Goal: Transaction & Acquisition: Purchase product/service

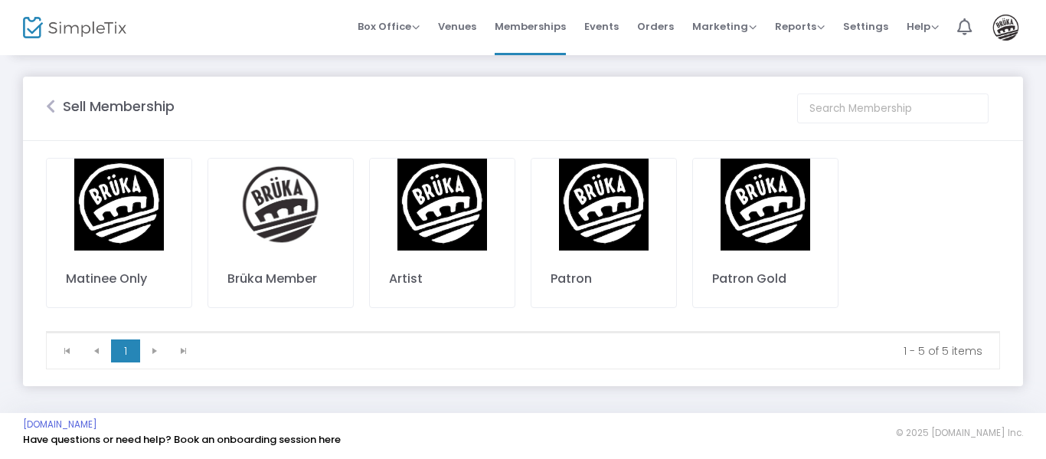
click at [48, 106] on icon at bounding box center [50, 106] width 9 height 15
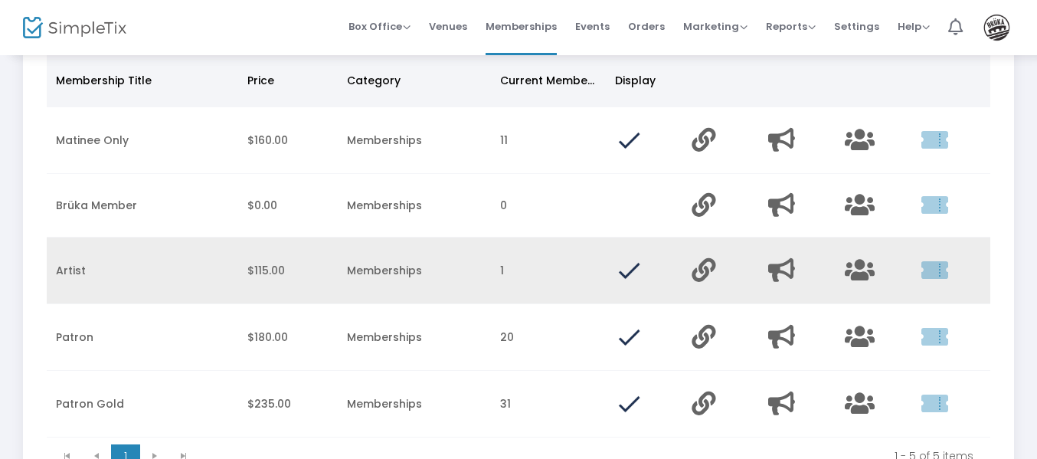
scroll to position [153, 0]
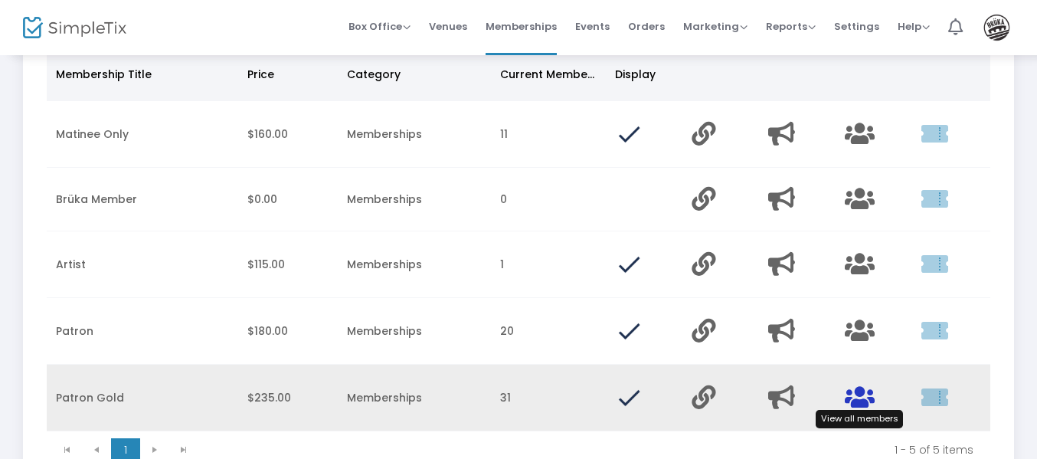
click at [857, 400] on icon "Data table" at bounding box center [859, 397] width 30 height 24
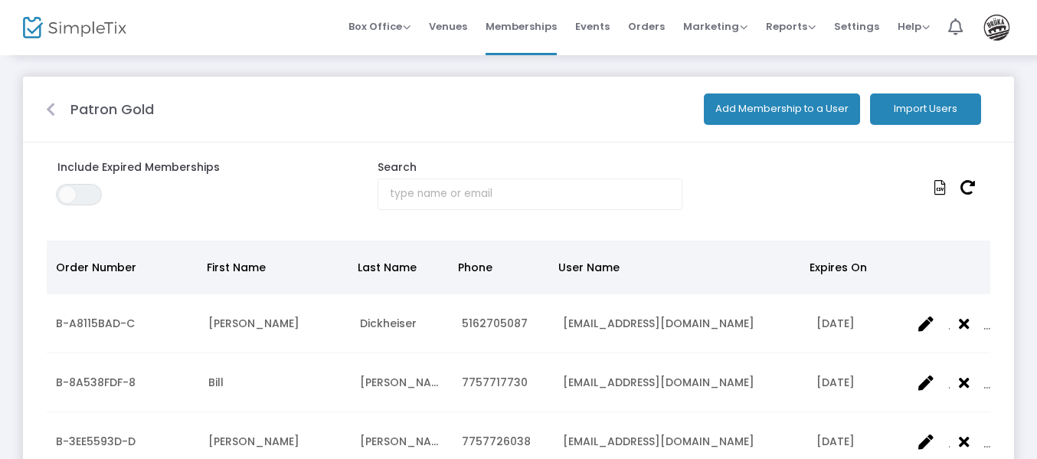
click at [901, 106] on button "Import Users" at bounding box center [925, 108] width 111 height 31
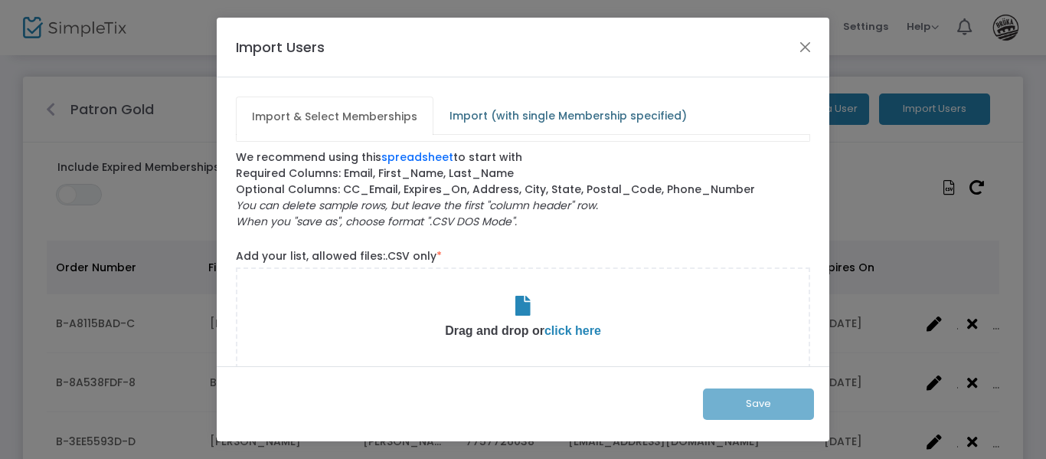
click at [540, 113] on span "Import (with single Membership specified)" at bounding box center [568, 115] width 256 height 24
click at [805, 48] on button "Close" at bounding box center [805, 47] width 20 height 20
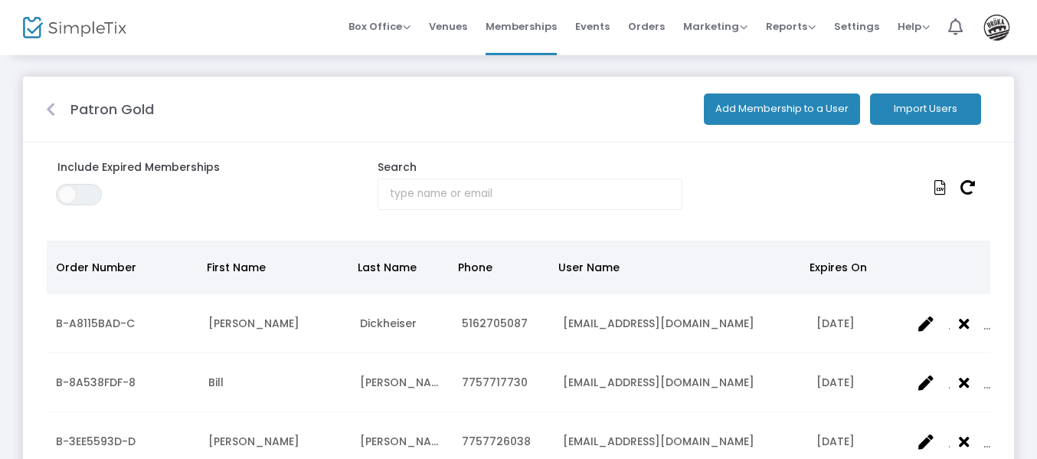
click at [51, 114] on icon at bounding box center [50, 109] width 9 height 15
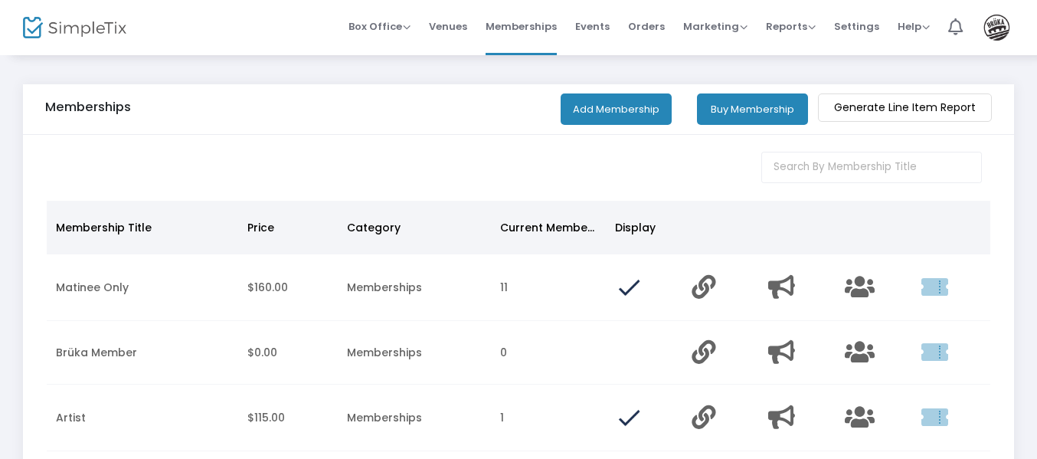
click at [723, 119] on button "Buy Membership" at bounding box center [752, 108] width 111 height 31
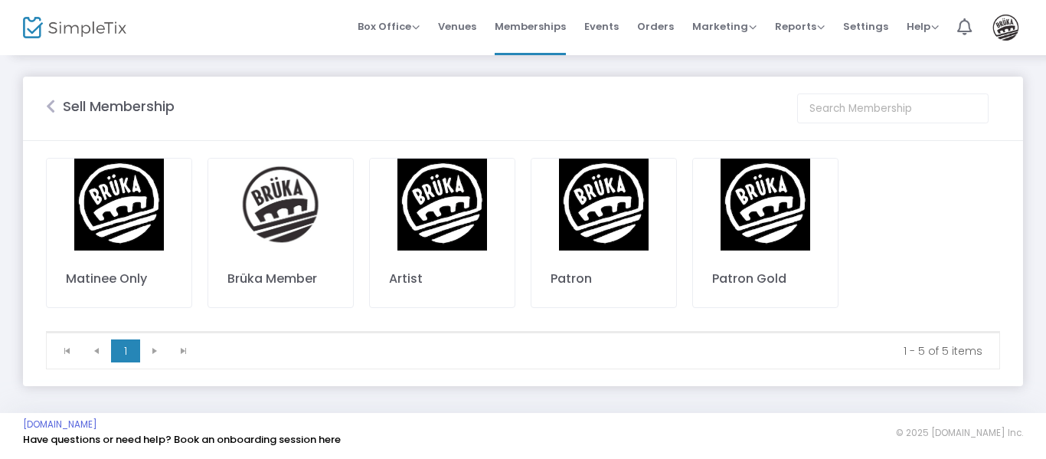
click at [772, 238] on img at bounding box center [765, 204] width 145 height 92
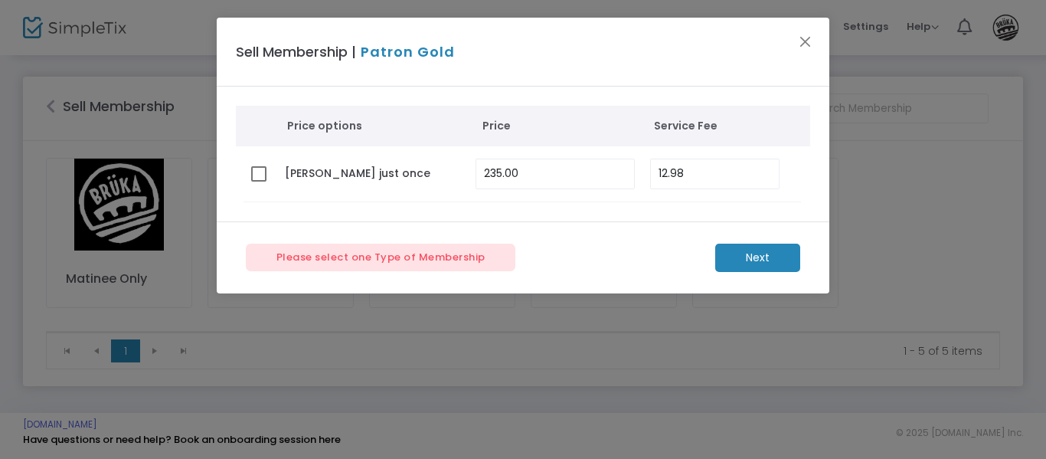
click at [260, 175] on span at bounding box center [258, 173] width 15 height 15
click at [259, 181] on input "checkbox" at bounding box center [258, 181] width 1 height 1
checkbox input "true"
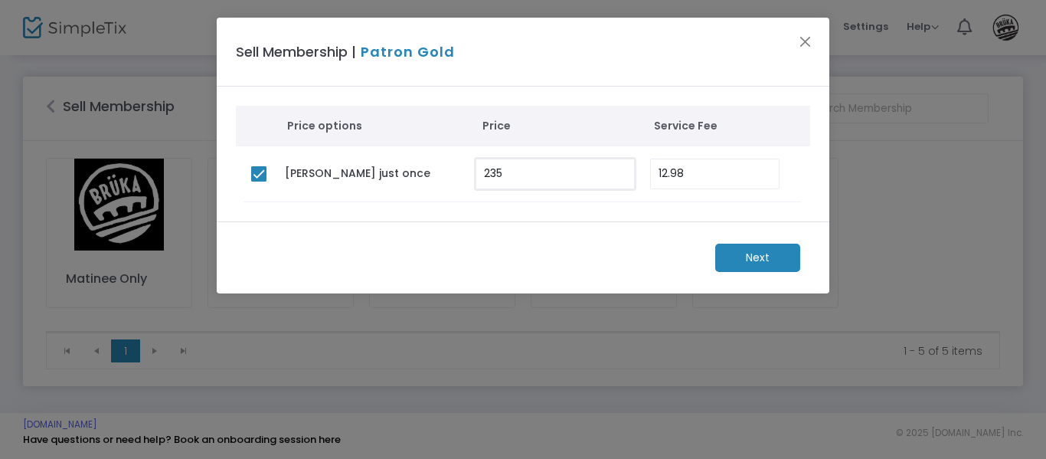
click at [551, 164] on input "235" at bounding box center [555, 173] width 158 height 29
type input "0.00"
click at [698, 178] on input "12.98" at bounding box center [714, 173] width 127 height 29
type input "0.00"
click at [740, 258] on m-button "Next" at bounding box center [757, 257] width 85 height 28
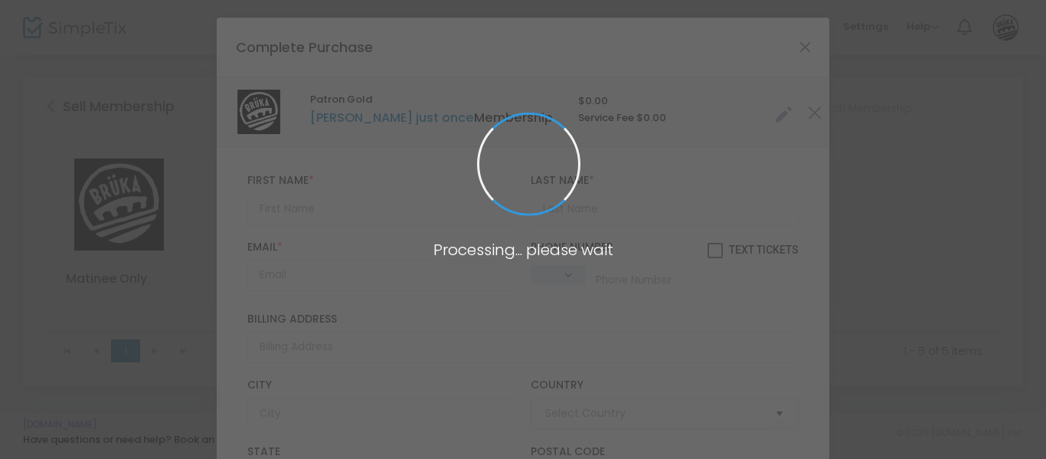
type input "[GEOGRAPHIC_DATA]"
type input "[US_STATE]"
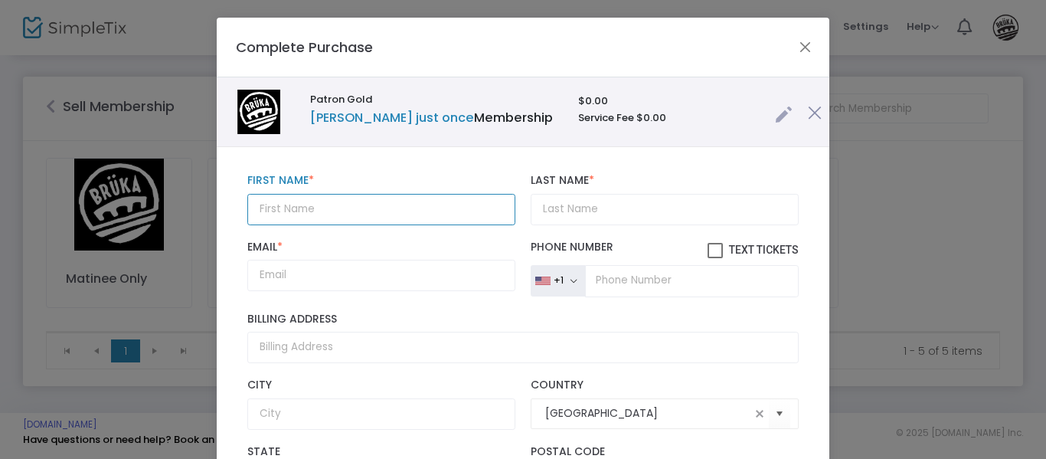
click at [325, 201] on input "text" at bounding box center [381, 209] width 268 height 31
type input "[PERSON_NAME] & [PERSON_NAME]"
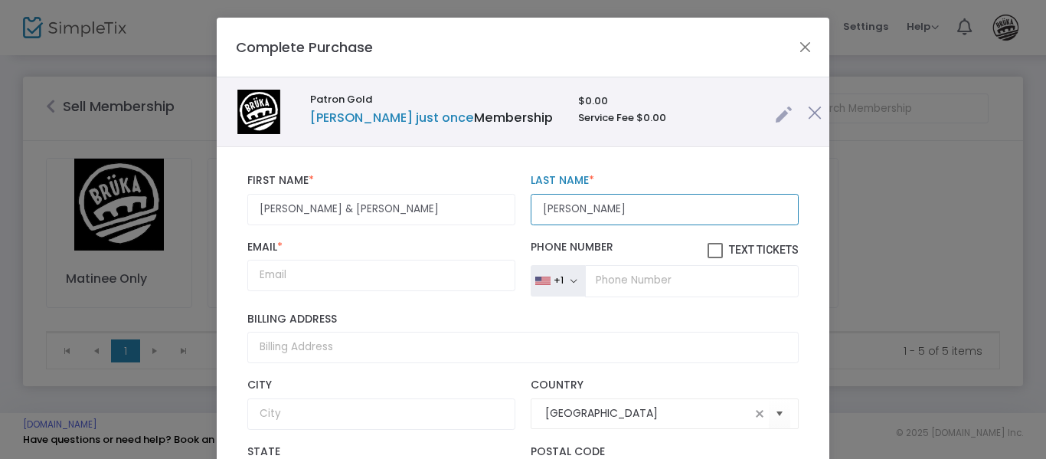
type input "[PERSON_NAME]"
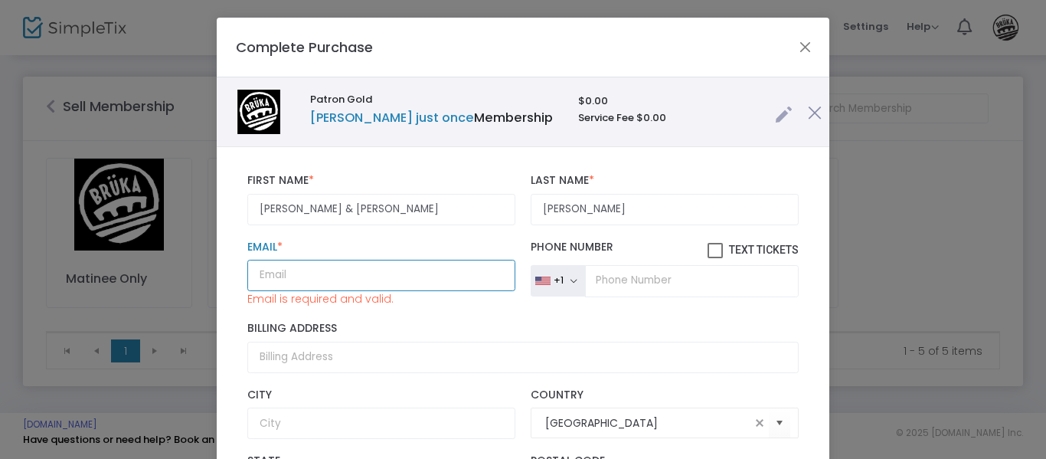
paste input "[EMAIL_ADDRESS][DOMAIN_NAME]"
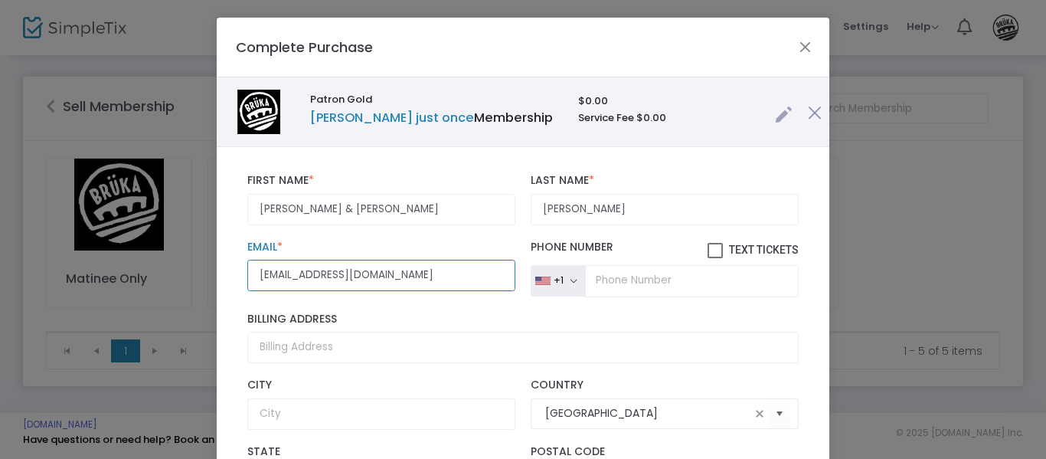
type input "[EMAIL_ADDRESS][DOMAIN_NAME]"
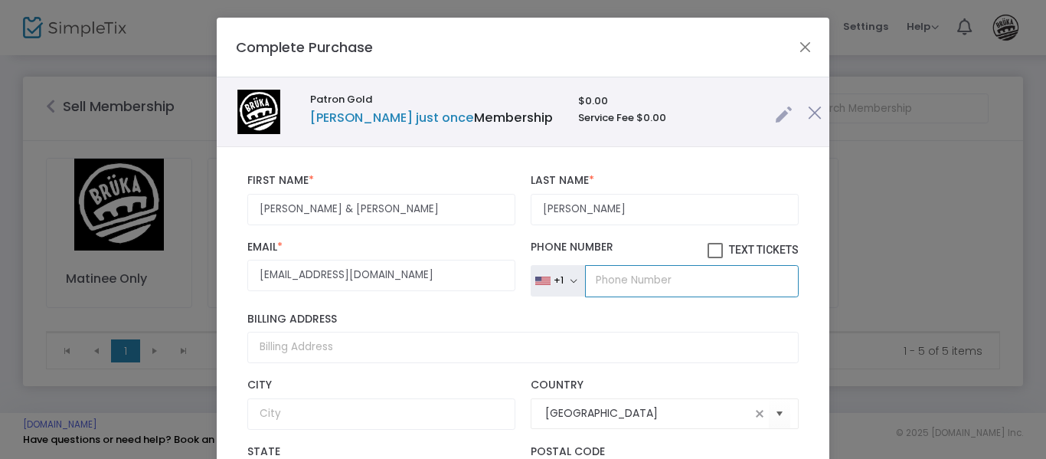
click at [664, 282] on input "tel" at bounding box center [692, 281] width 214 height 32
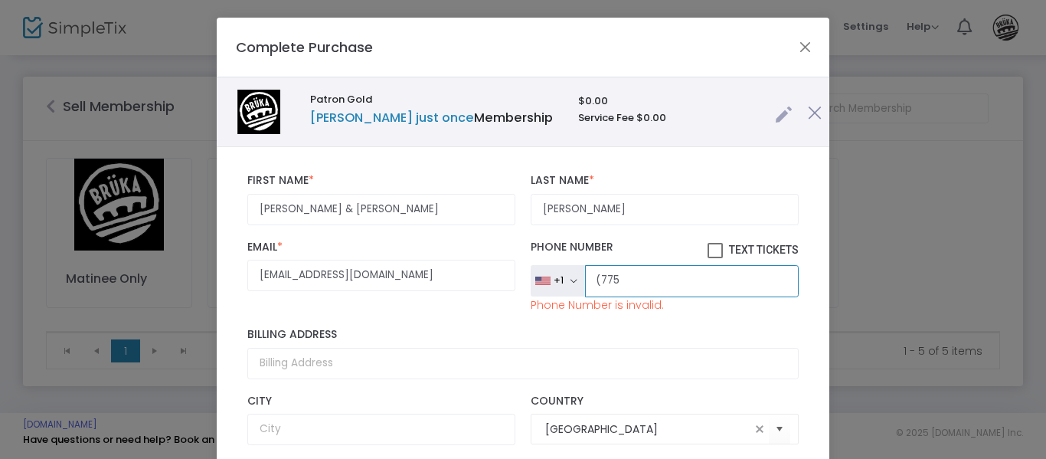
paste input ") 748-8702"
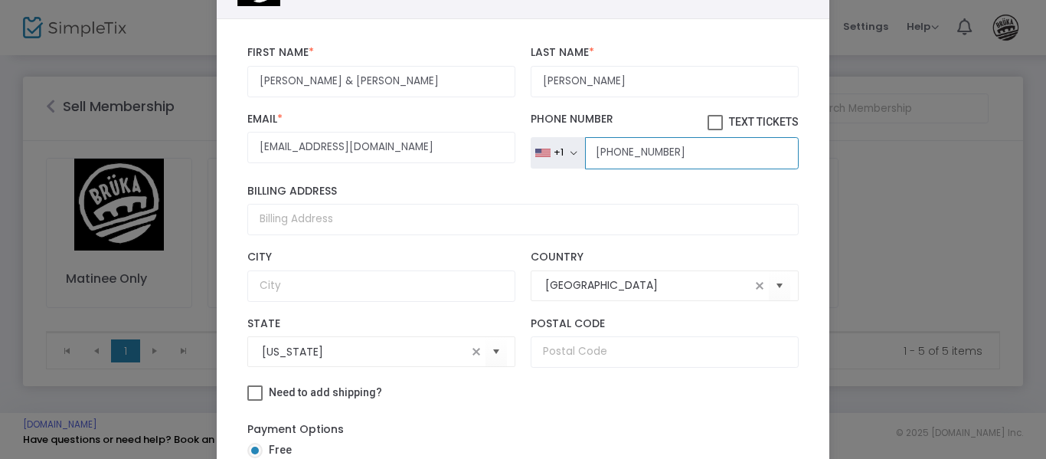
scroll to position [243, 0]
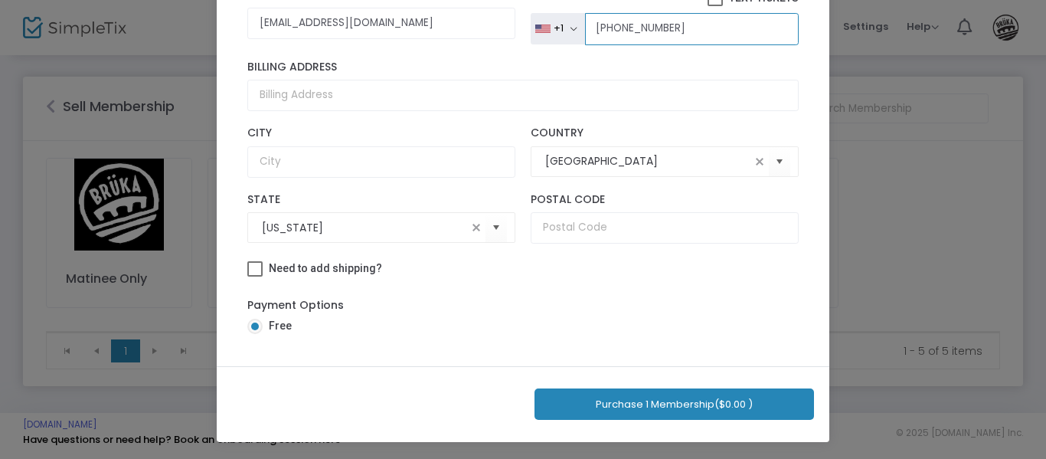
type input "[PHONE_NUMBER]"
click at [651, 404] on button "Purchase 1 Membership ($0.00 )" at bounding box center [673, 403] width 279 height 31
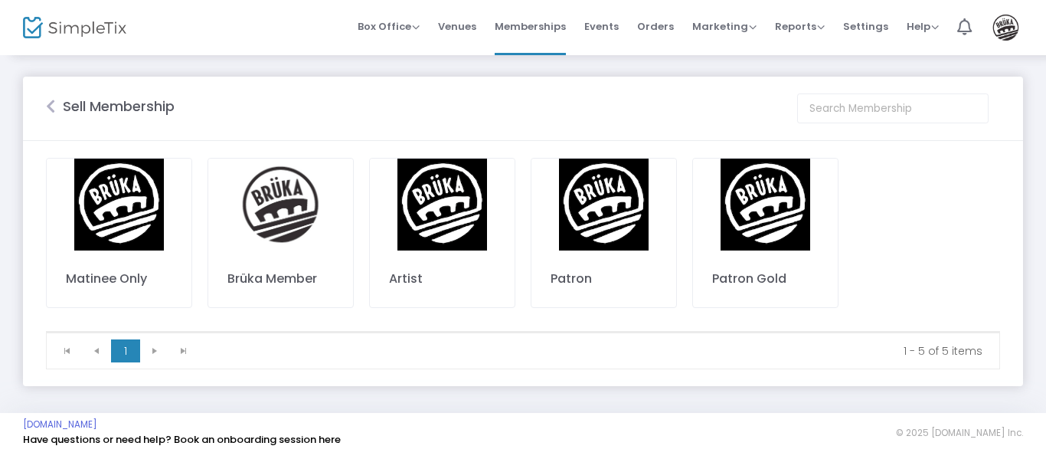
click at [772, 225] on img at bounding box center [765, 204] width 145 height 92
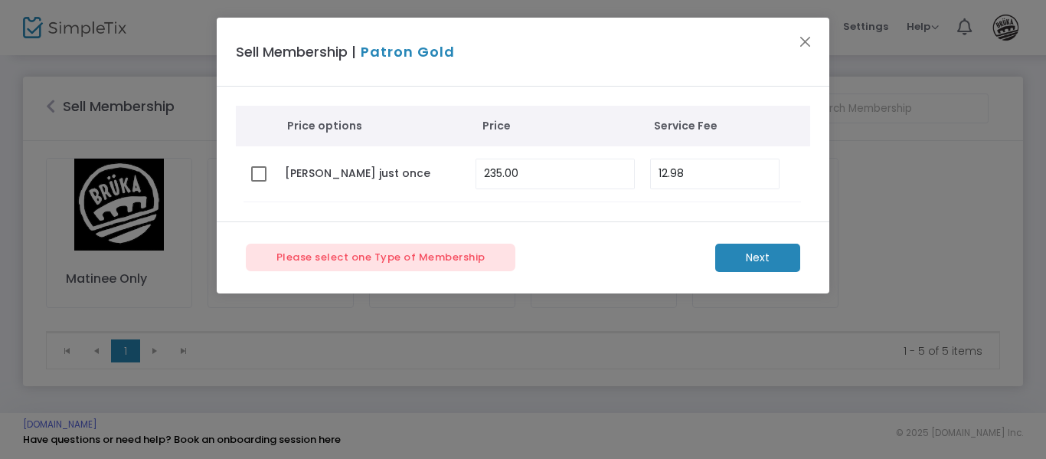
click at [258, 174] on span at bounding box center [258, 173] width 15 height 15
click at [258, 181] on input "checkbox" at bounding box center [258, 181] width 1 height 1
checkbox input "true"
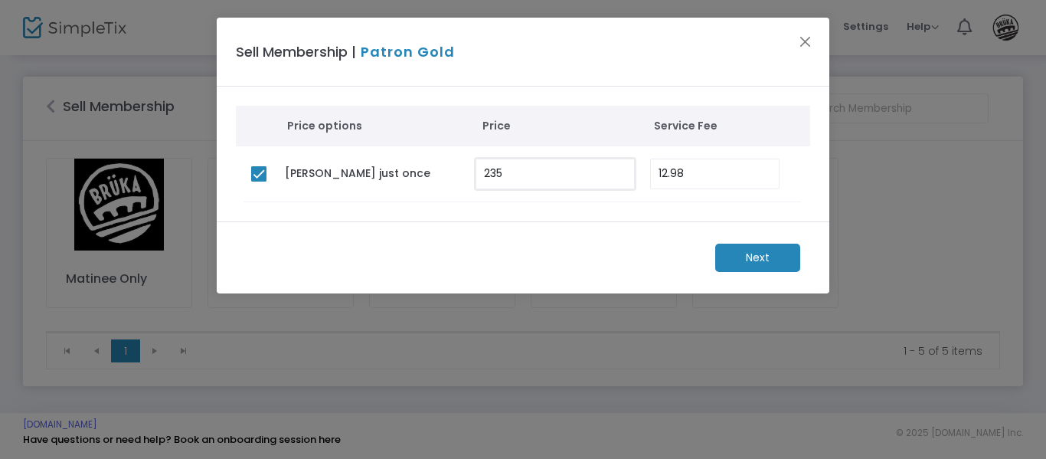
click at [572, 171] on input "235" at bounding box center [555, 173] width 158 height 29
type input "0.00"
click at [693, 175] on input "12.98" at bounding box center [714, 173] width 127 height 29
type input "0.00"
click at [753, 258] on m-button "Next" at bounding box center [757, 257] width 85 height 28
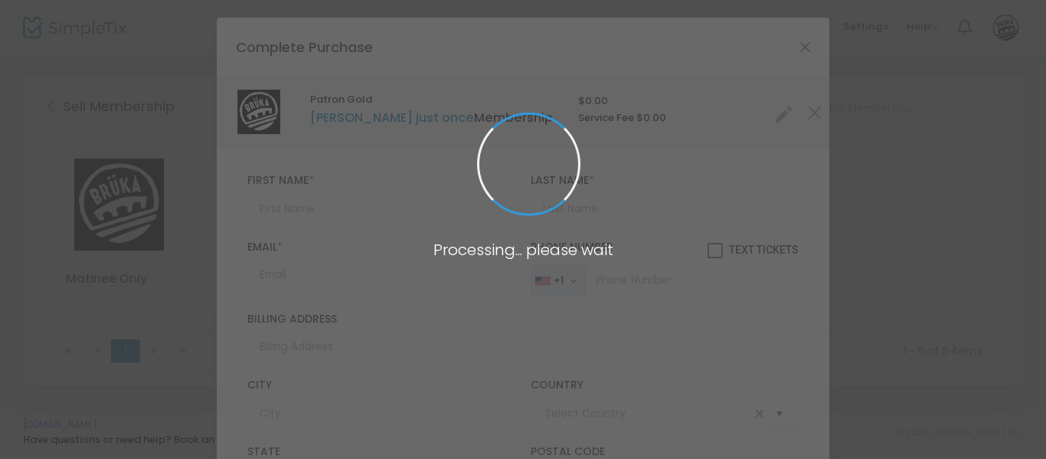
type input "[GEOGRAPHIC_DATA]"
type input "[US_STATE]"
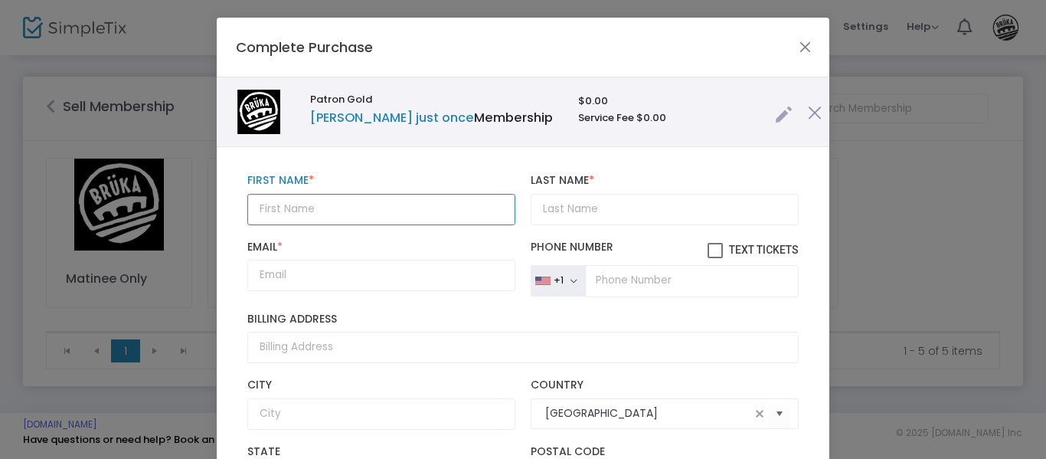
click at [344, 206] on input "text" at bounding box center [381, 209] width 268 height 31
type input "[PERSON_NAME] & [PERSON_NAME]"
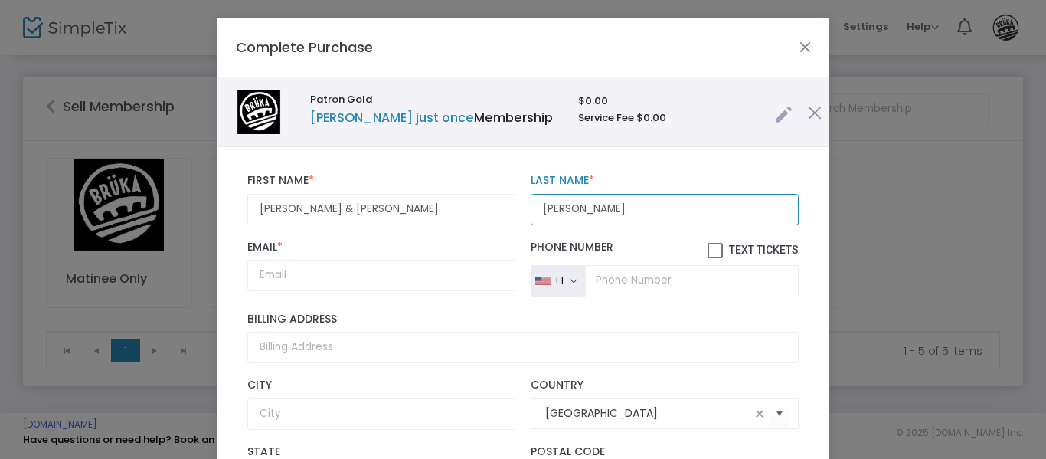
type input "[PERSON_NAME]"
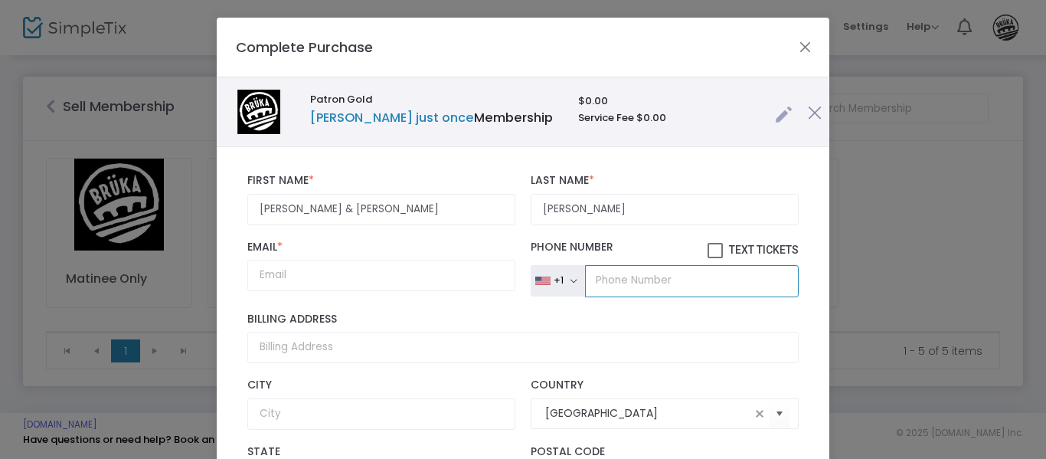
click at [625, 285] on input "tel" at bounding box center [692, 281] width 214 height 32
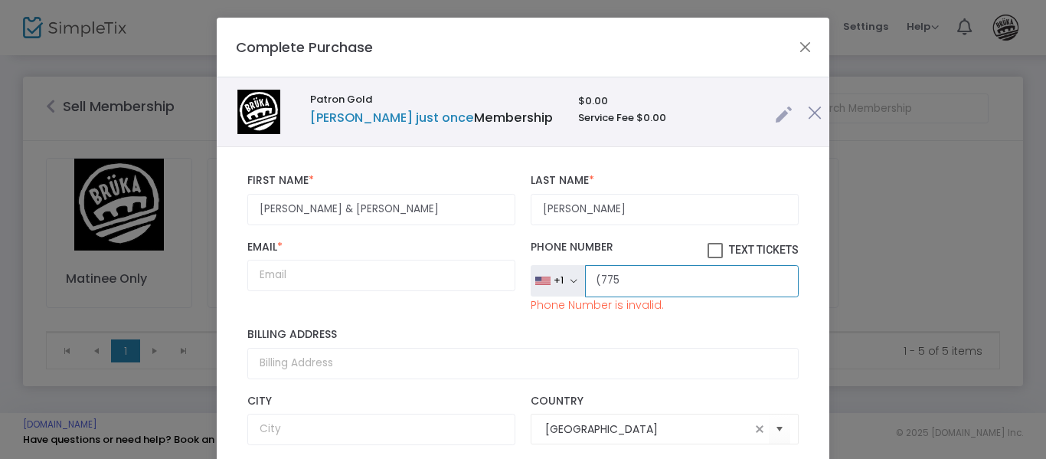
paste input ") 748-8702"
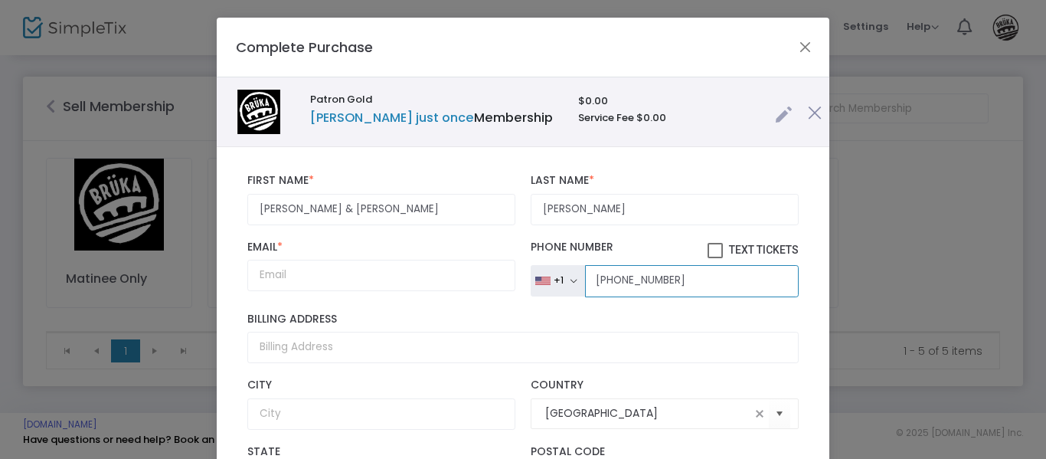
type input "[PHONE_NUMBER]"
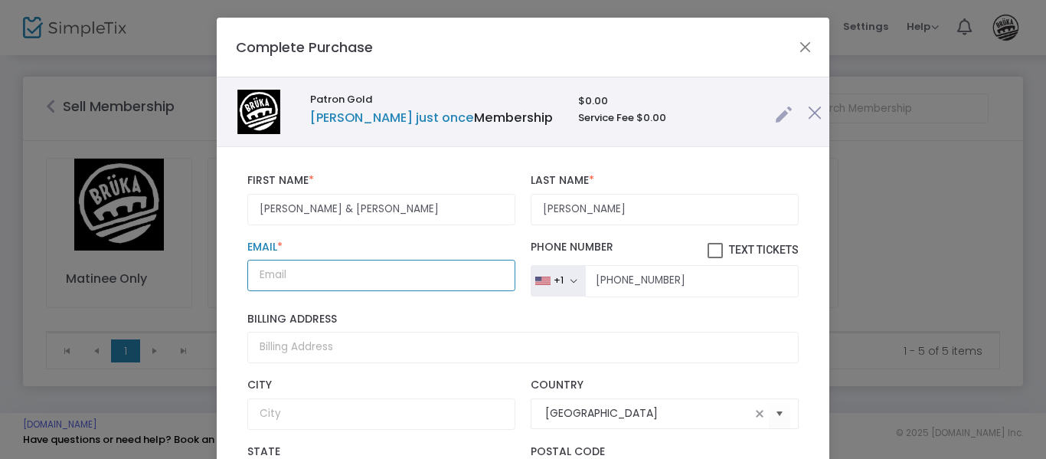
click at [367, 277] on input "Email *" at bounding box center [381, 275] width 268 height 31
paste input "[EMAIL_ADDRESS][DOMAIN_NAME]"
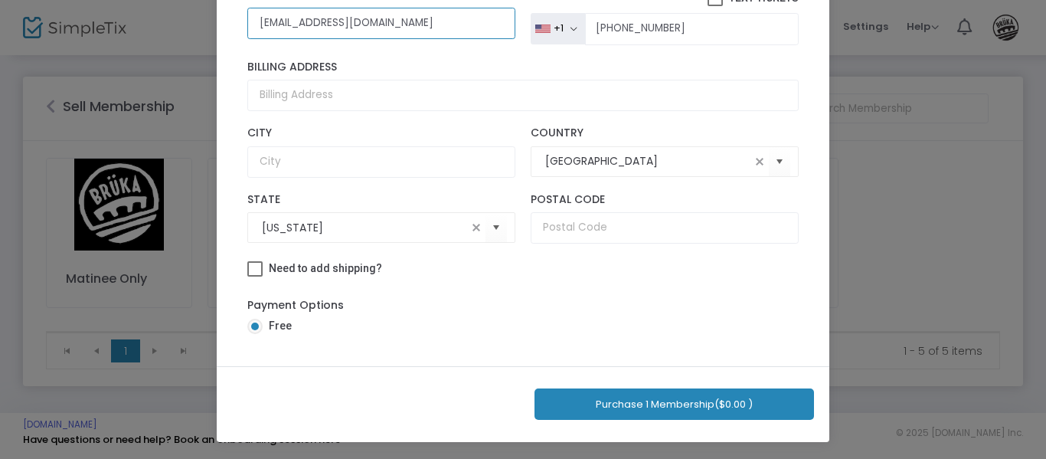
type input "[EMAIL_ADDRESS][DOMAIN_NAME]"
click at [673, 408] on button "Purchase 1 Membership ($0.00 )" at bounding box center [673, 403] width 279 height 31
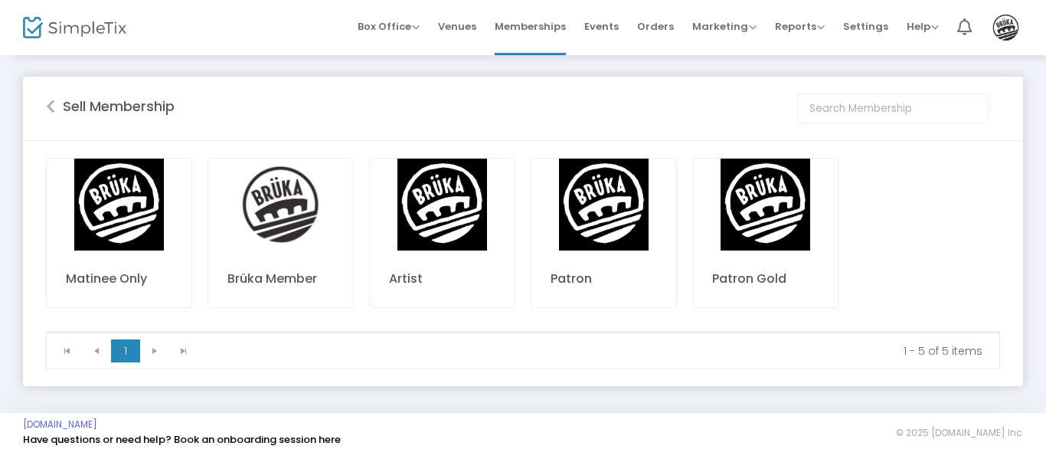
click at [780, 204] on img at bounding box center [765, 204] width 145 height 92
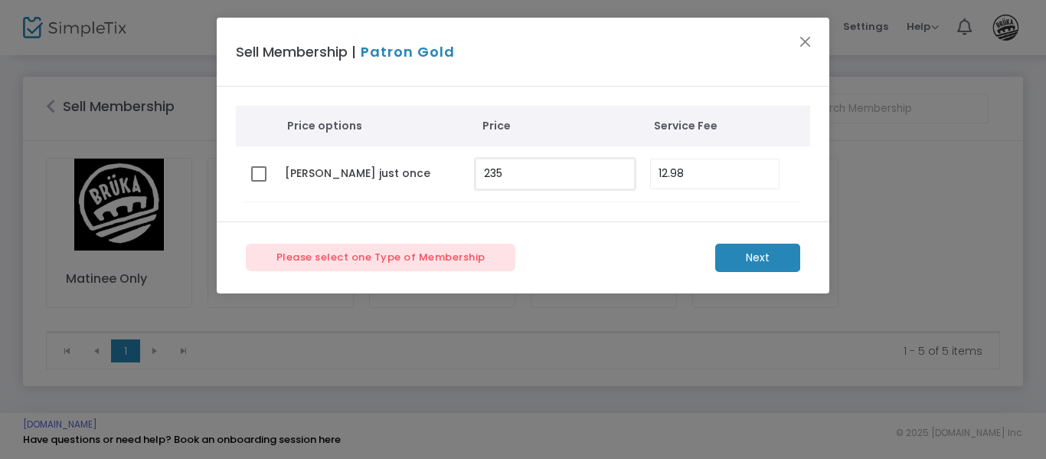
click at [558, 179] on input "235" at bounding box center [555, 173] width 158 height 29
type input "0.00"
click at [693, 179] on input "12.98" at bounding box center [714, 173] width 127 height 29
type input "0.00"
click at [798, 45] on button "Close" at bounding box center [805, 41] width 20 height 20
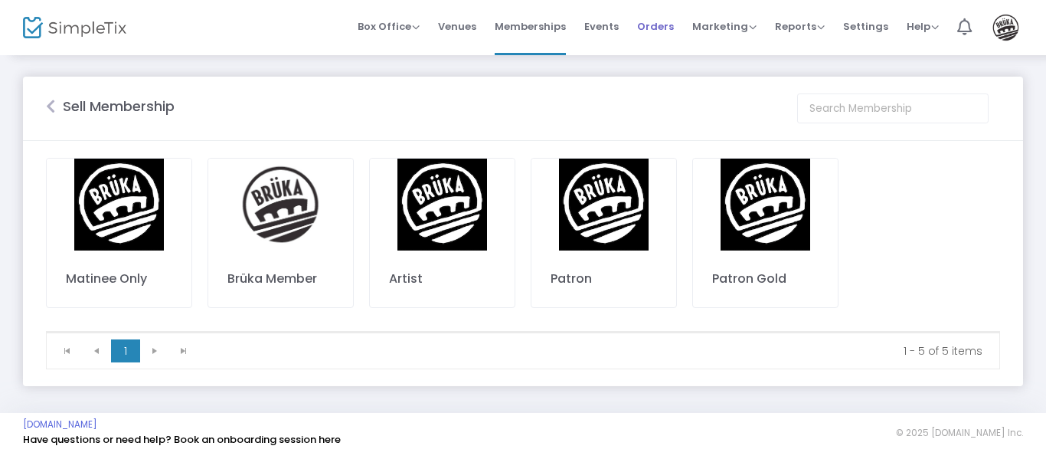
click at [654, 31] on span "Orders" at bounding box center [655, 26] width 37 height 39
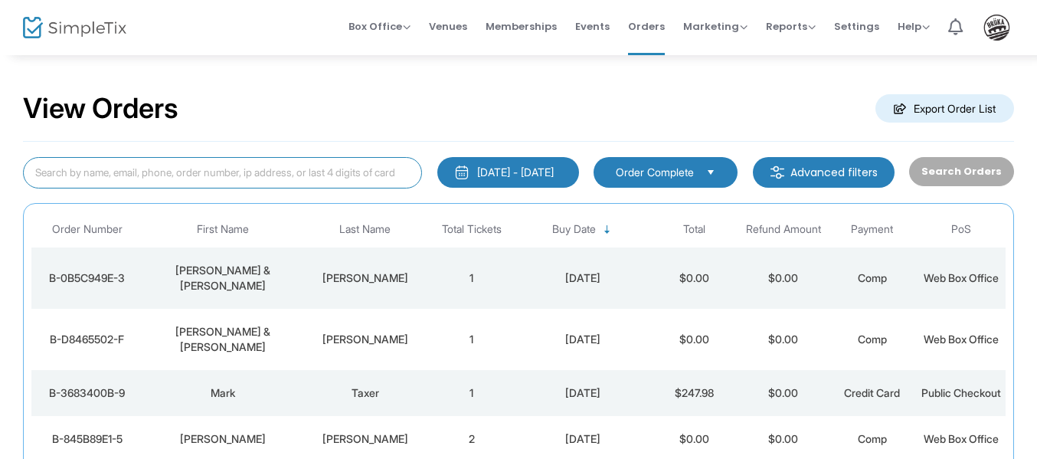
click at [241, 169] on input at bounding box center [222, 172] width 399 height 31
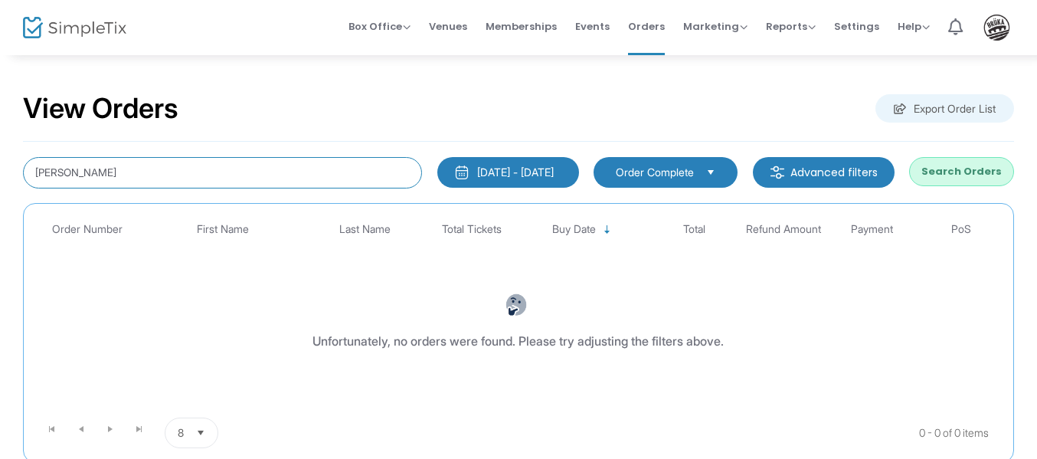
type input "[PERSON_NAME]"
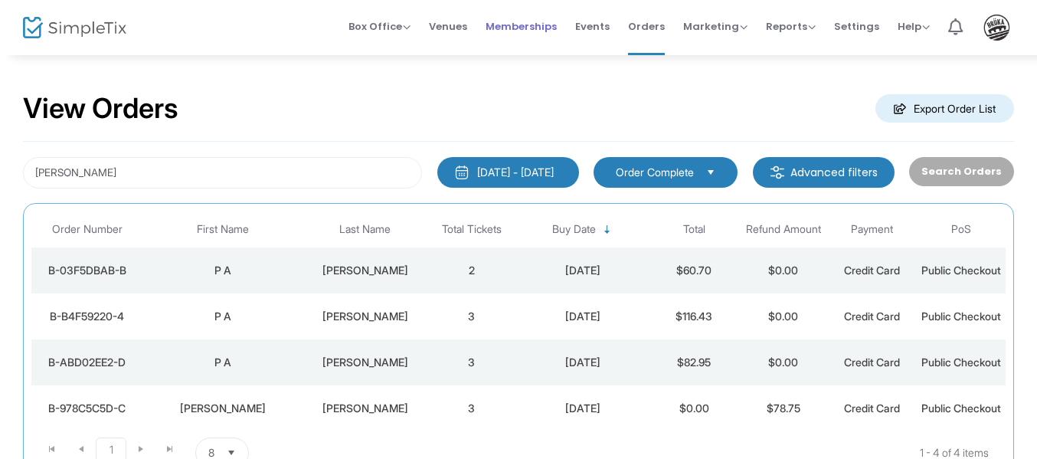
click at [519, 33] on span "Memberships" at bounding box center [520, 26] width 71 height 39
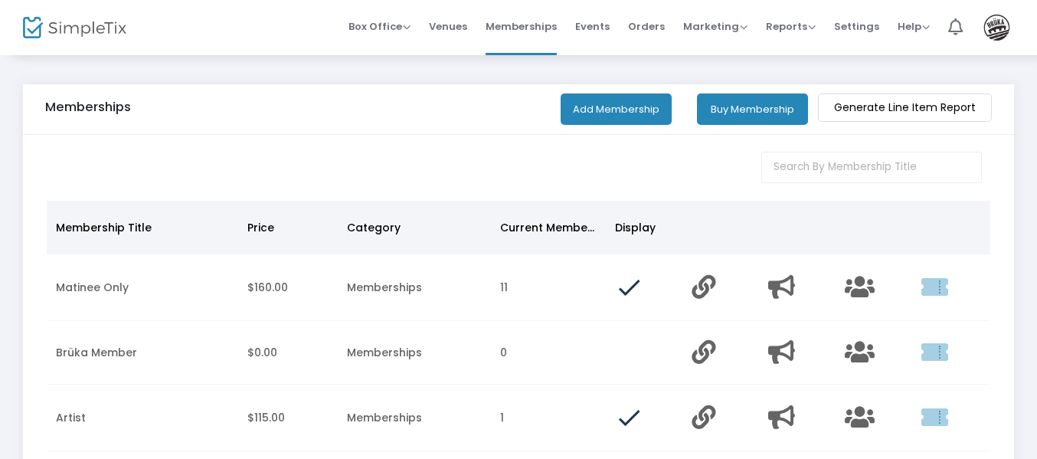
click at [721, 109] on button "Buy Membership" at bounding box center [752, 108] width 111 height 31
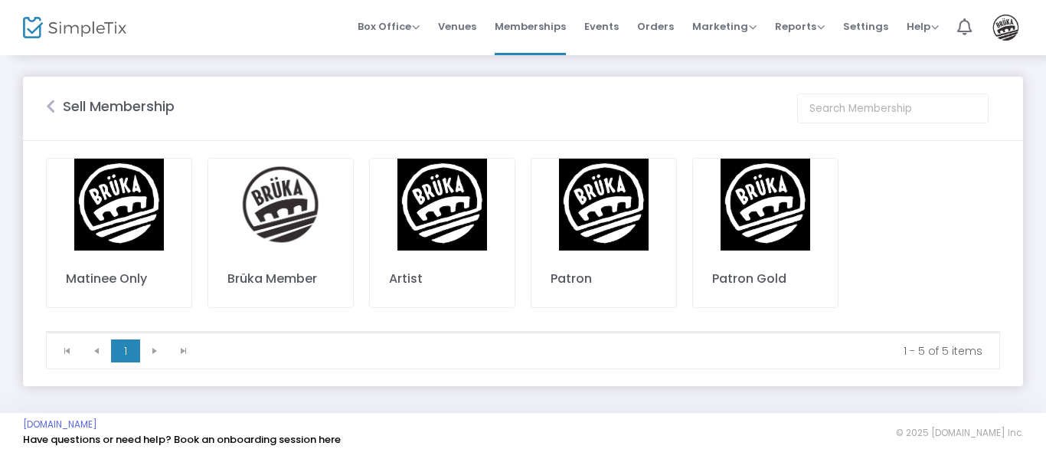
click at [753, 232] on img at bounding box center [765, 204] width 145 height 92
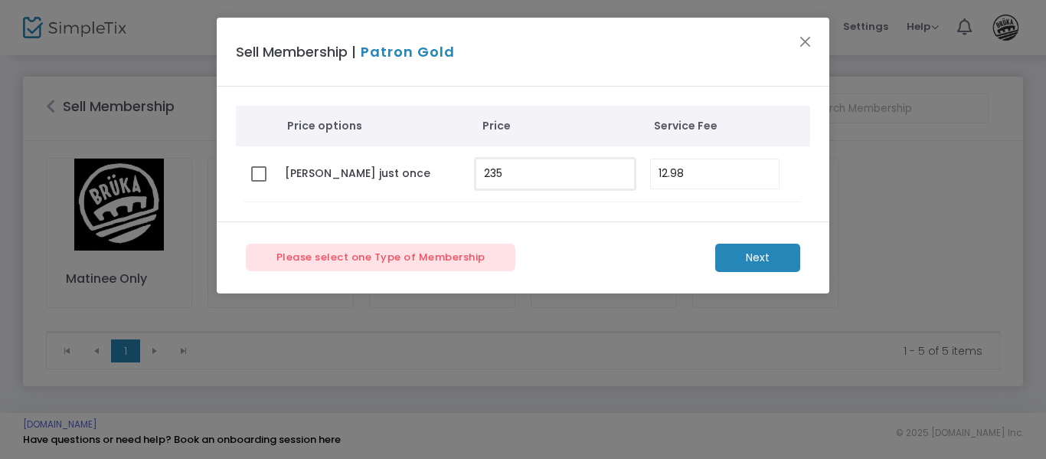
click at [540, 180] on input "235" at bounding box center [555, 173] width 158 height 29
type input "210.00"
click at [749, 183] on input "12.98" at bounding box center [714, 173] width 127 height 29
type input "11.20"
click at [582, 216] on div "Price options Price Service Fee Bill just once 210.00 11.20" at bounding box center [523, 154] width 612 height 135
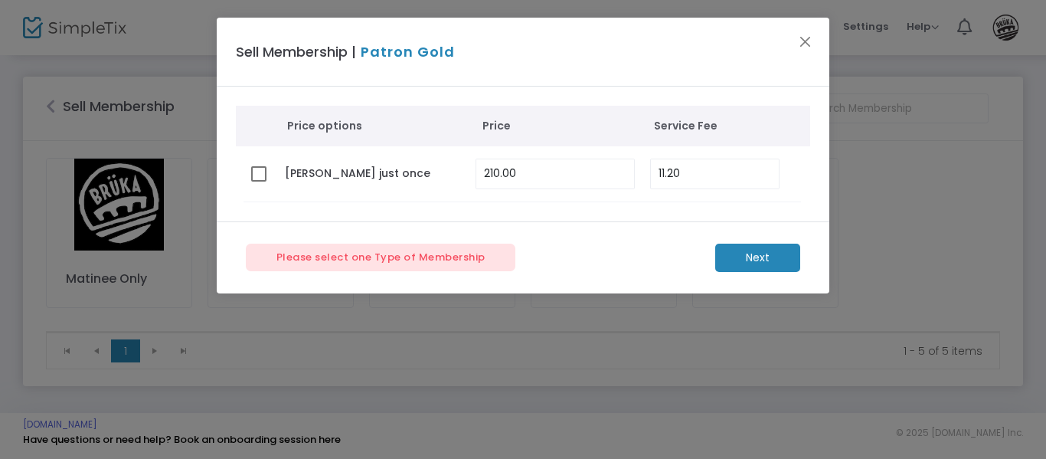
click at [260, 175] on span at bounding box center [258, 173] width 15 height 15
click at [259, 181] on input "checkbox" at bounding box center [258, 181] width 1 height 1
checkbox input "true"
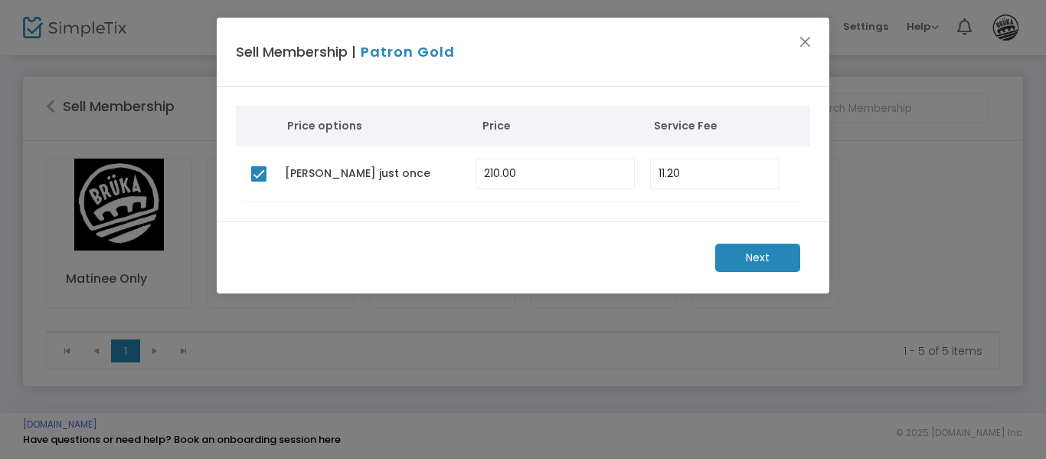
click at [768, 258] on m-button "Next" at bounding box center [757, 257] width 85 height 28
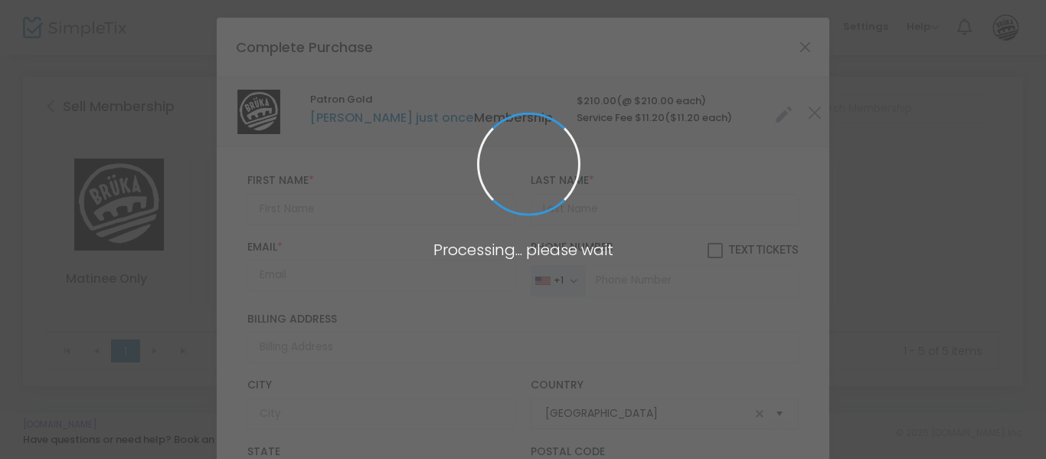
type input "[US_STATE]"
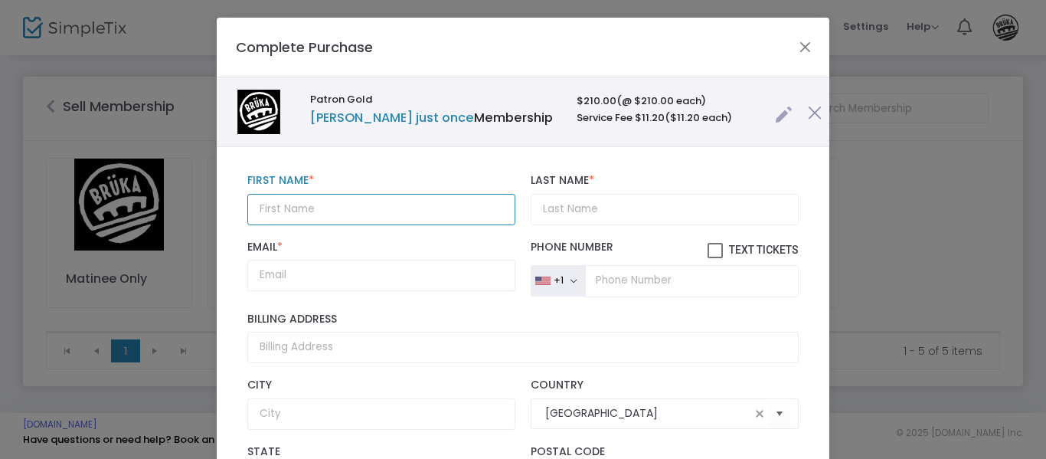
click at [354, 206] on input "text" at bounding box center [381, 209] width 268 height 31
type input "[PERSON_NAME]"
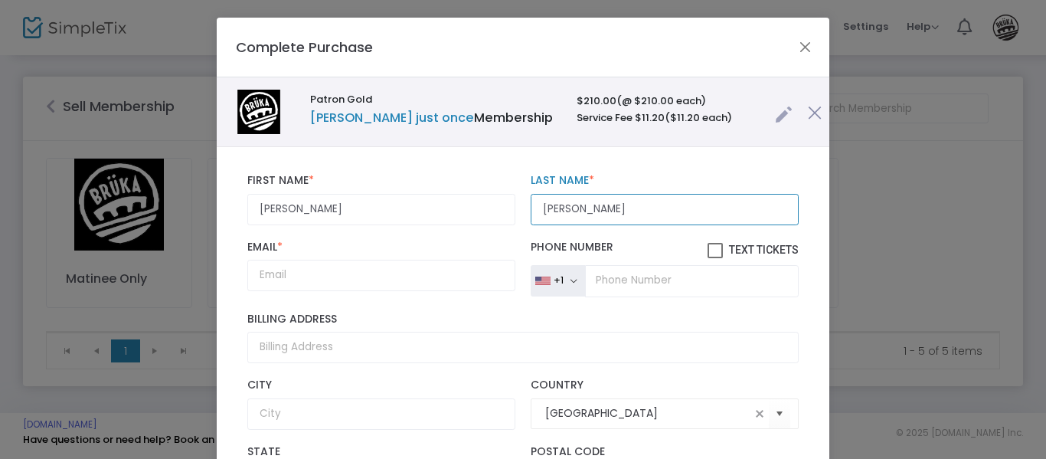
type input "[PERSON_NAME]"
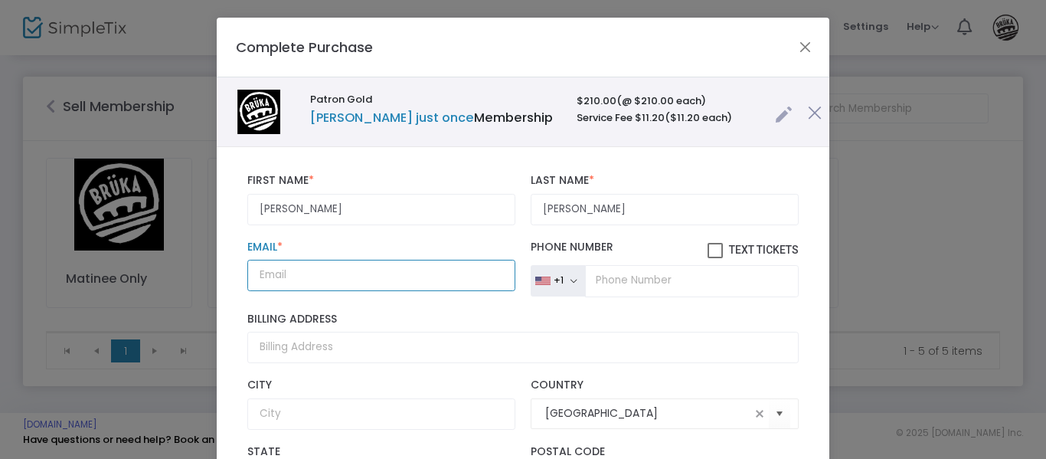
click at [322, 277] on input "Email *" at bounding box center [381, 275] width 268 height 31
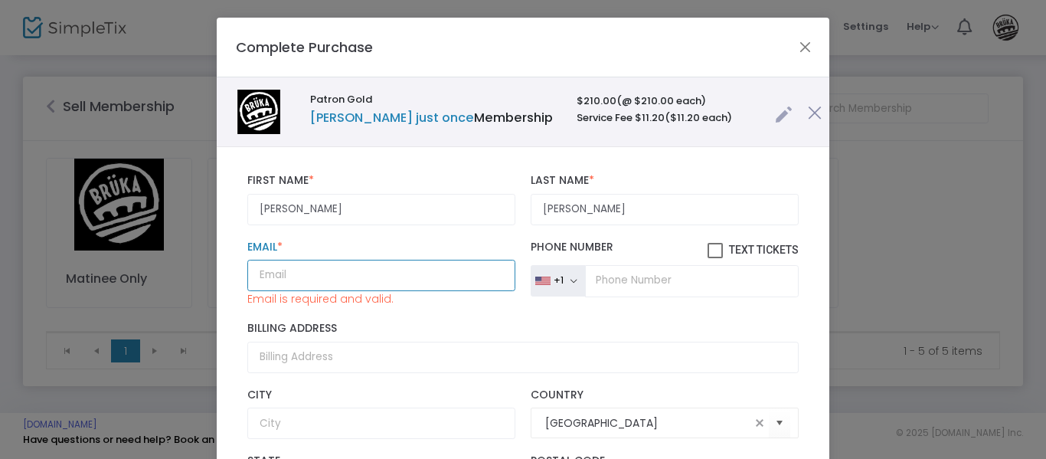
paste input "[EMAIL_ADDRESS][DOMAIN_NAME]"
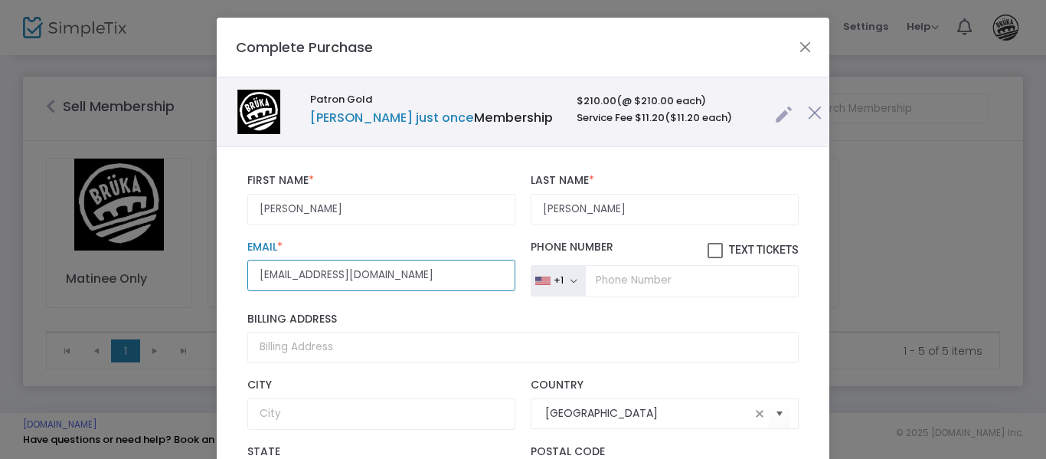
type input "[EMAIL_ADDRESS][DOMAIN_NAME]"
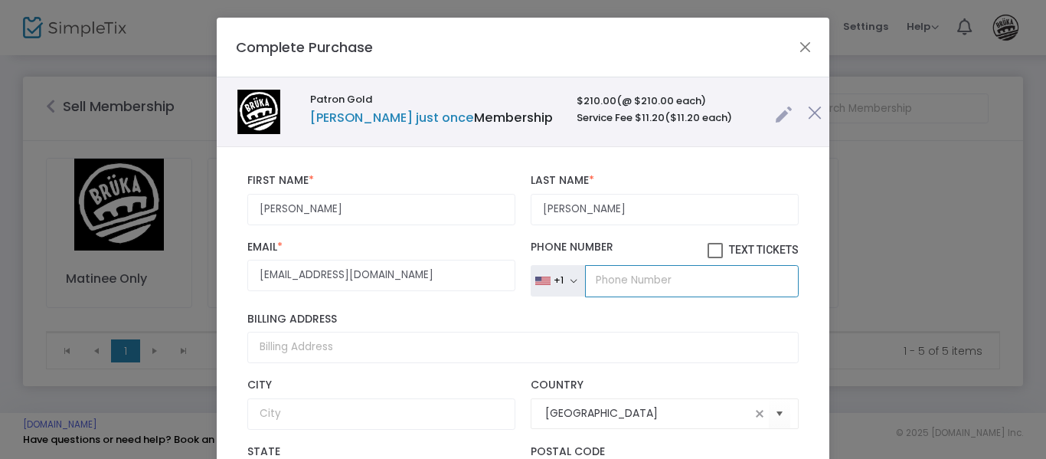
click at [672, 286] on input "tel" at bounding box center [692, 281] width 214 height 32
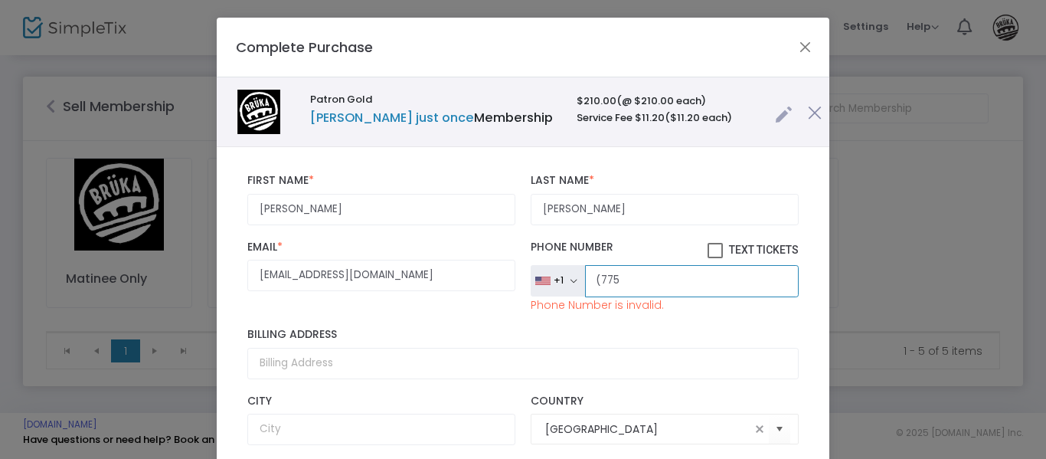
drag, startPoint x: 637, startPoint y: 276, endPoint x: 561, endPoint y: 280, distance: 75.9
click at [561, 280] on div "+1 [GEOGRAPHIC_DATA] +1 [GEOGRAPHIC_DATA] +44 [GEOGRAPHIC_DATA] +93 [GEOGRAPHIC…" at bounding box center [665, 278] width 268 height 38
paste input ") 848-1756"
type input "[PHONE_NUMBER]"
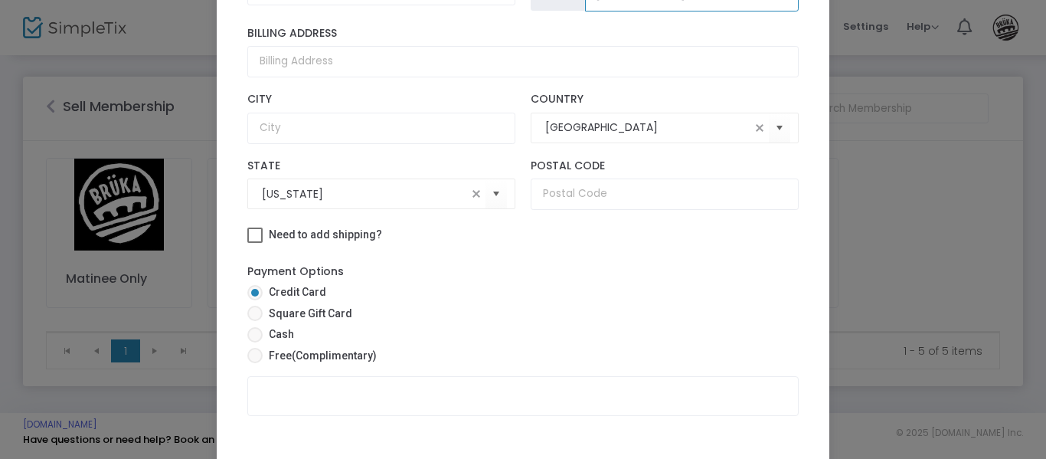
scroll to position [153, 0]
